Goal: Information Seeking & Learning: Learn about a topic

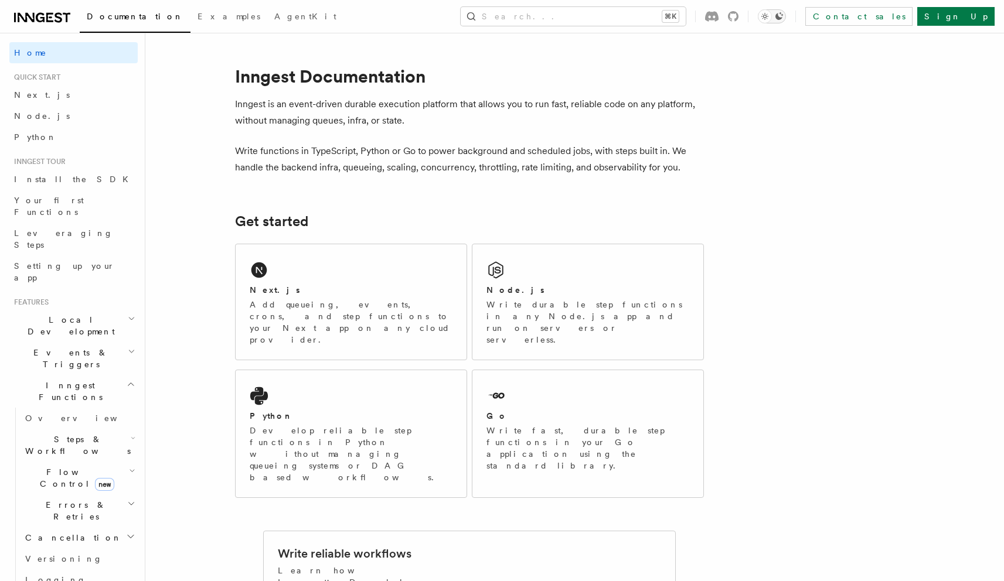
click at [783, 15] on icon "Toggle dark mode" at bounding box center [778, 16] width 9 height 9
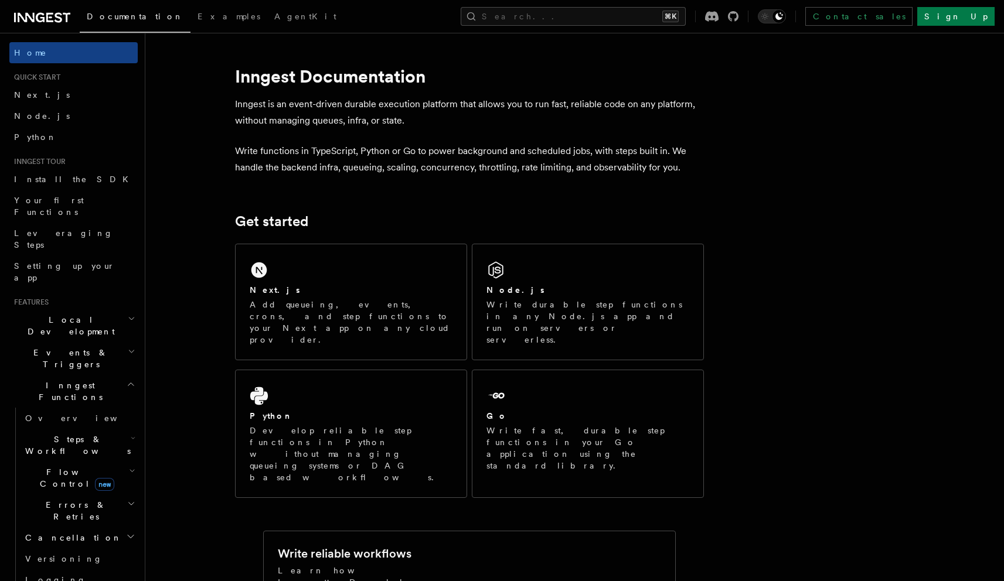
scroll to position [356, 0]
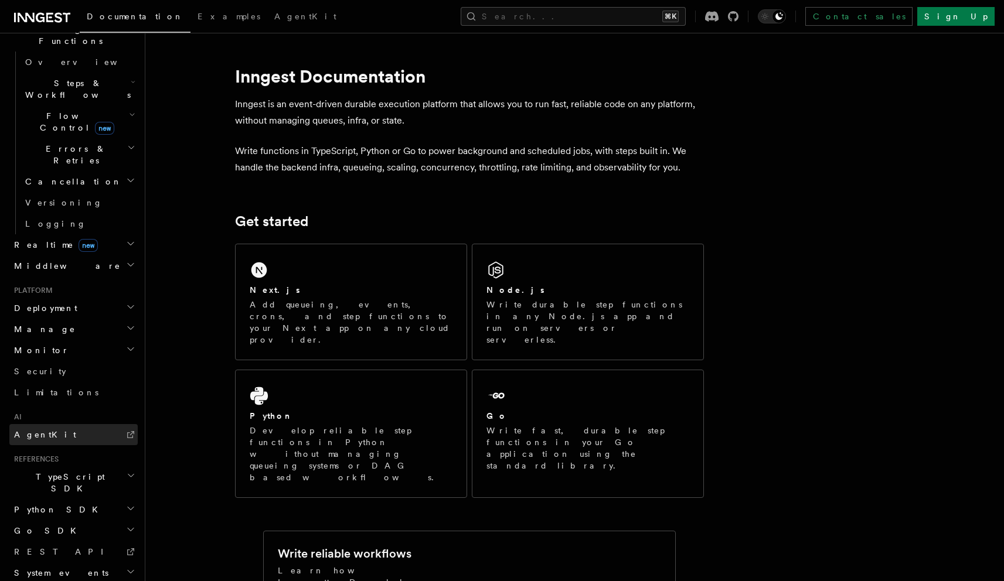
click at [23, 430] on span "AgentKit" at bounding box center [45, 434] width 62 height 9
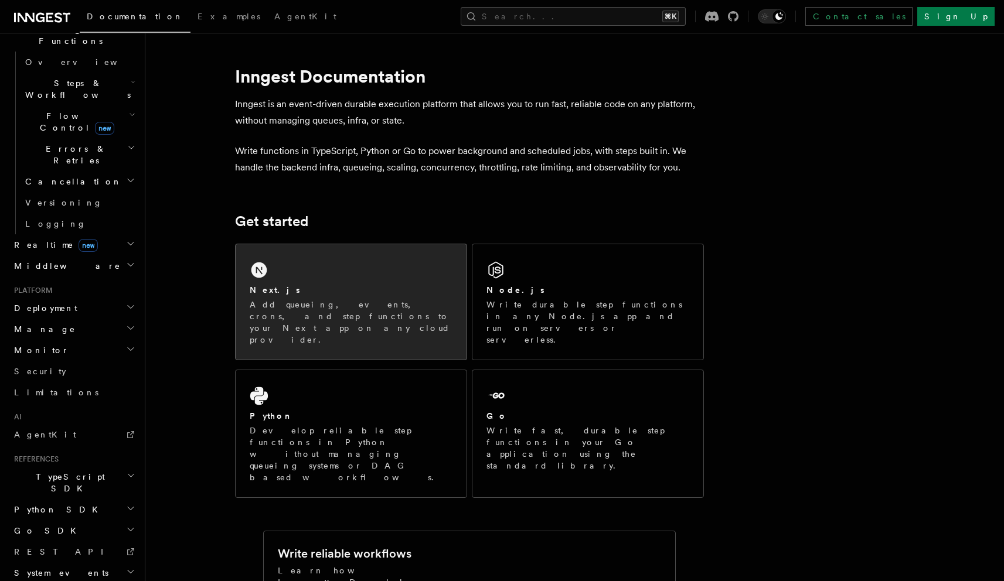
click at [373, 282] on div "Next.js Add queueing, events, crons, and step functions to your Next app on any…" at bounding box center [351, 301] width 231 height 115
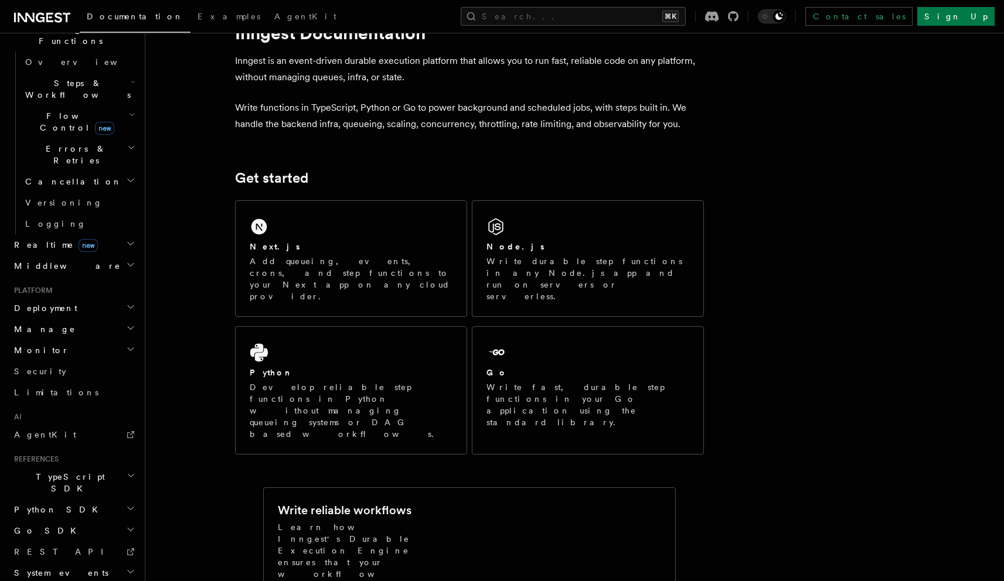
scroll to position [69, 0]
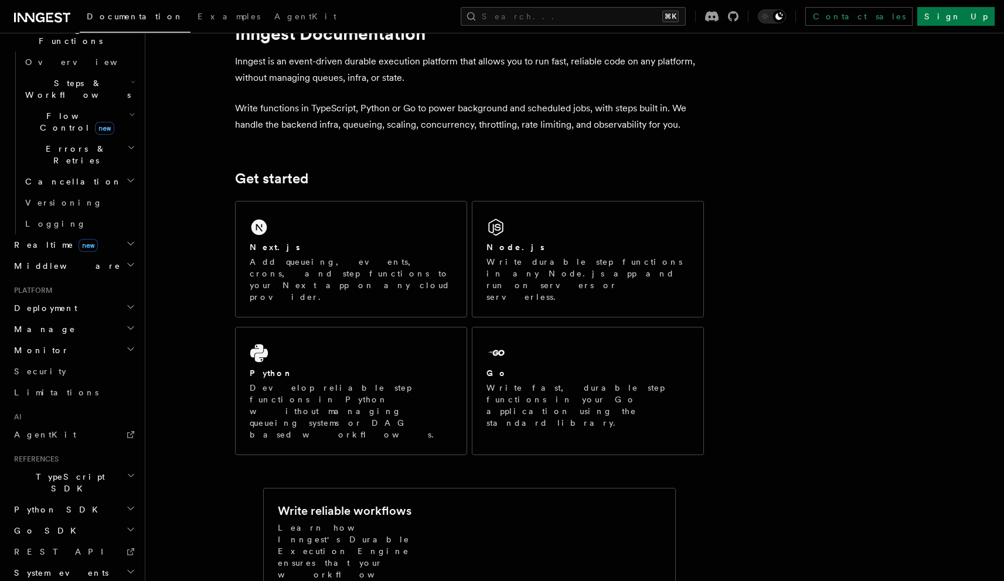
scroll to position [0, 0]
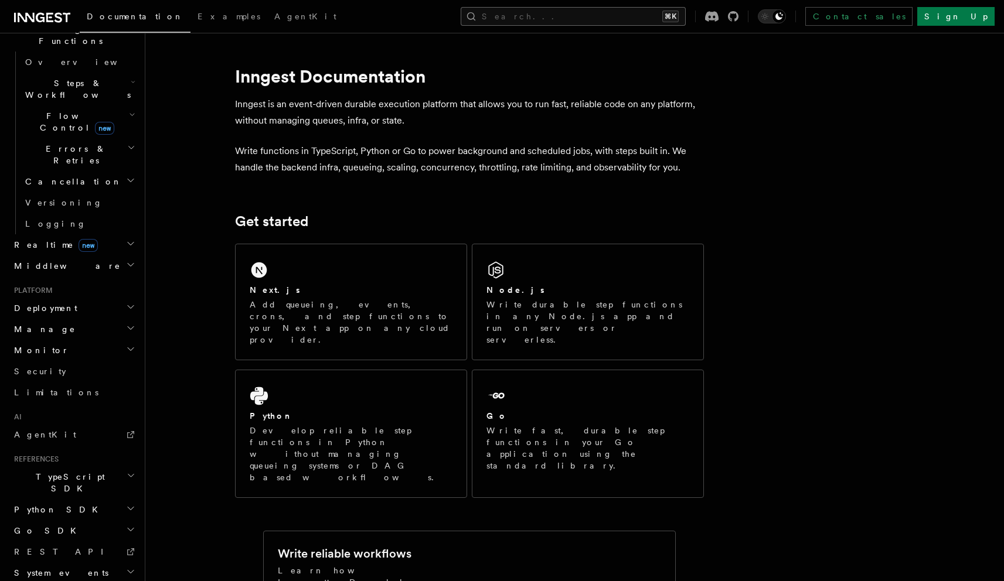
click at [650, 16] on button "Search... ⌘K" at bounding box center [573, 16] width 225 height 19
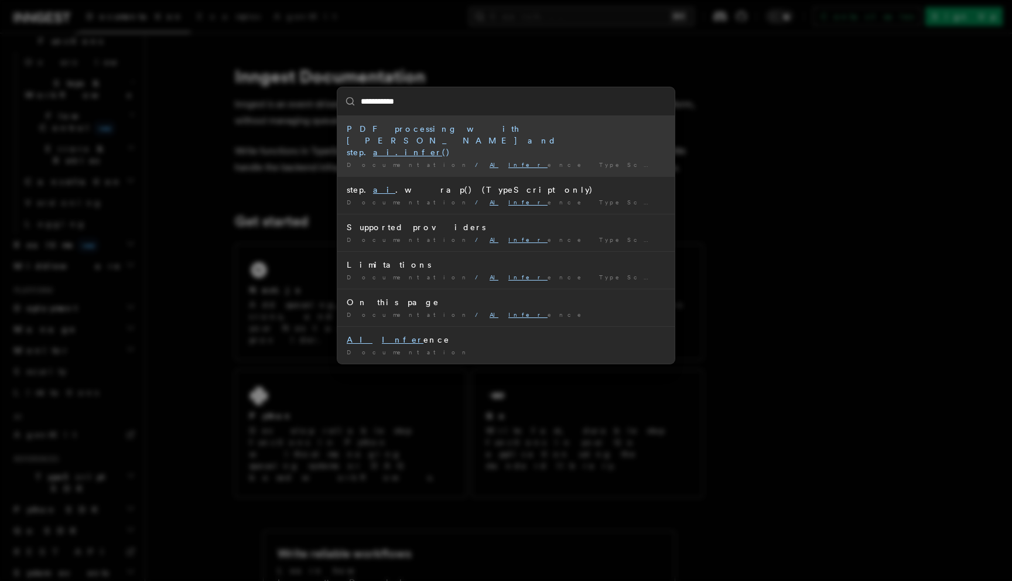
type input "**********"
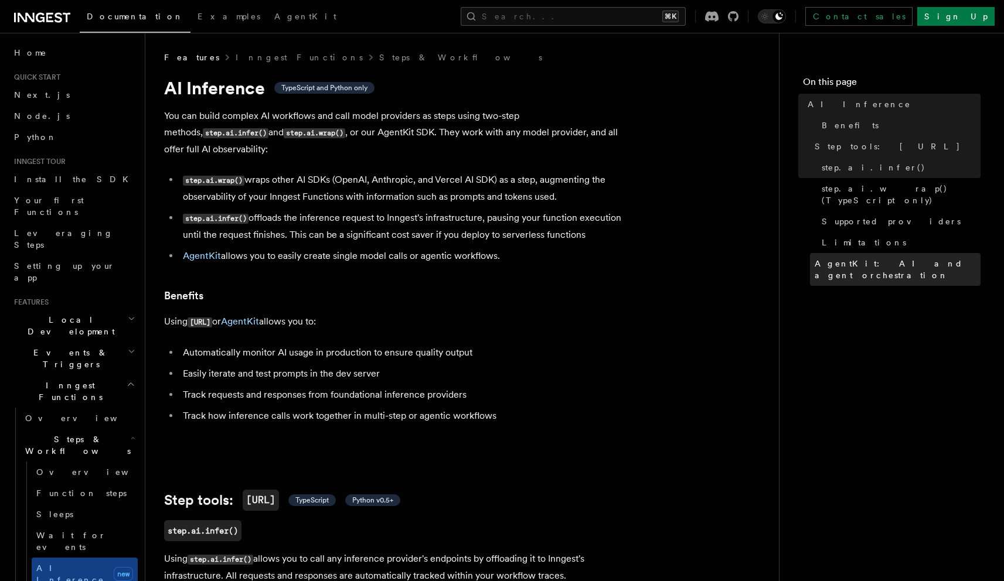
click at [902, 258] on span "AgentKit: AI and agent orchestration" at bounding box center [897, 269] width 166 height 23
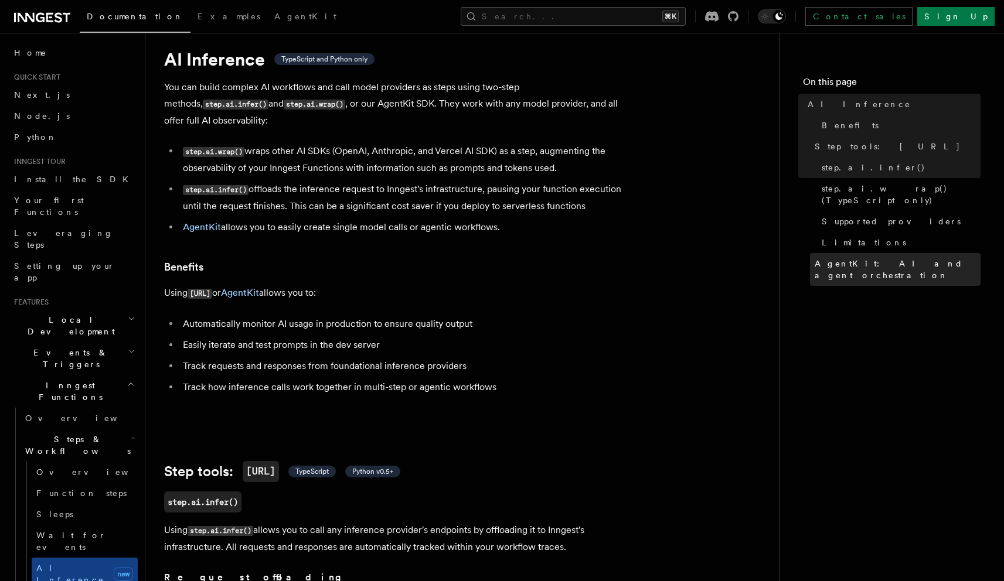
click at [902, 258] on span "AgentKit: AI and agent orchestration" at bounding box center [897, 269] width 166 height 23
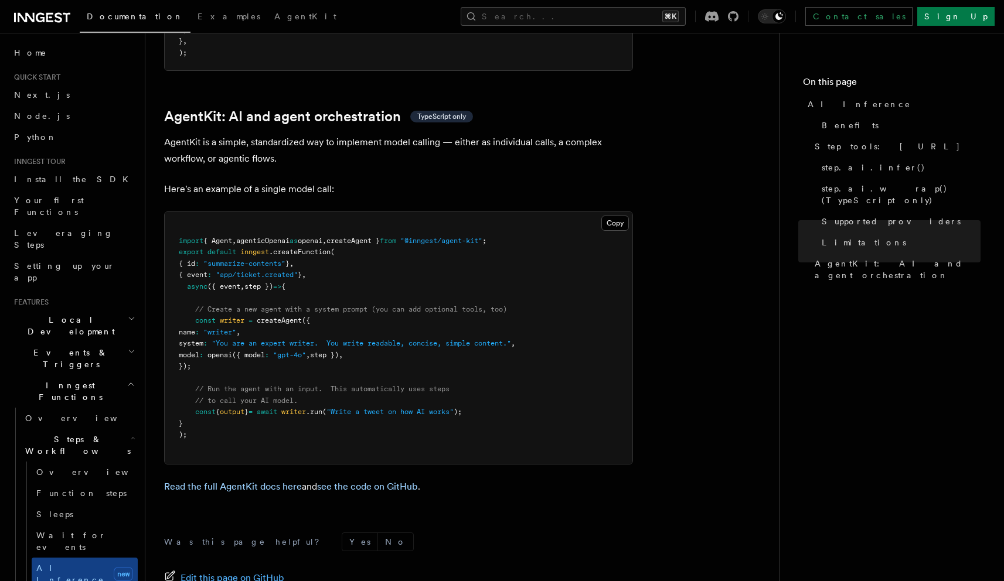
scroll to position [3394, 0]
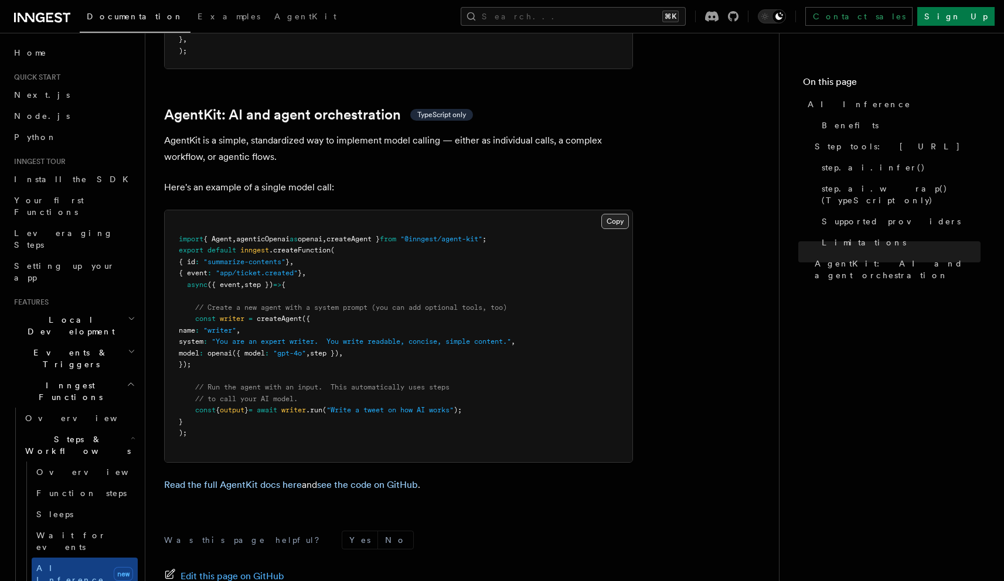
click at [610, 214] on button "Copy Copied" at bounding box center [615, 221] width 28 height 15
click at [611, 214] on button "Copy Copied" at bounding box center [615, 221] width 28 height 15
drag, startPoint x: 220, startPoint y: 316, endPoint x: 193, endPoint y: 274, distance: 50.4
click at [193, 274] on pre "import { Agent , agenticOpenai as openai , createAgent } from "@inngest/agent-k…" at bounding box center [399, 336] width 468 height 252
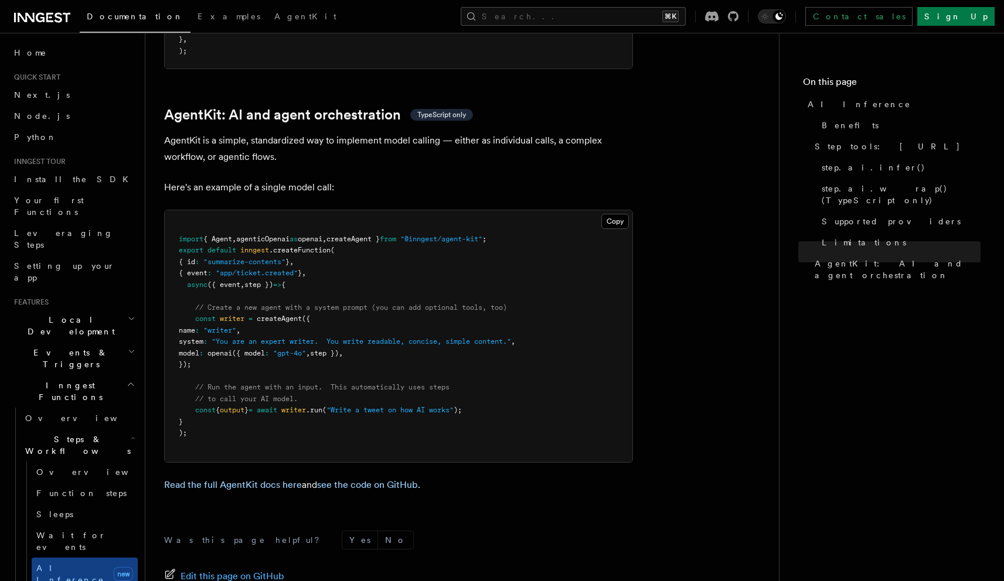
copy code "const writer = createAgent ({ name : "writer" , system : "You are an expert wri…"
